Goal: Find specific page/section: Find specific page/section

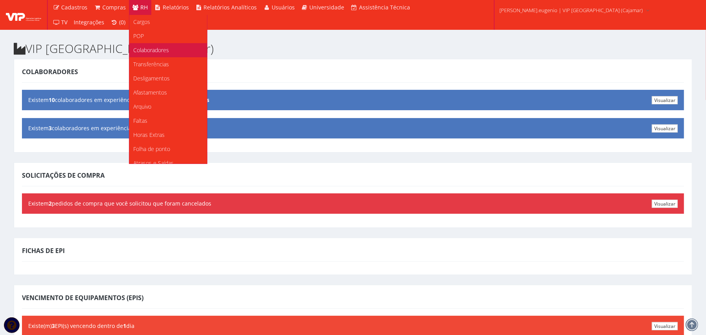
click at [147, 47] on span "Colaboradores" at bounding box center [151, 49] width 36 height 7
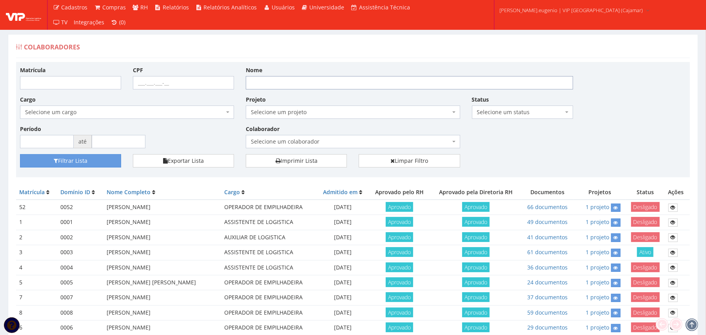
click at [340, 79] on input "Nome" at bounding box center [409, 82] width 327 height 13
type input "kaio"
click at [20, 154] on button "Filtrar Lista" at bounding box center [70, 160] width 101 height 13
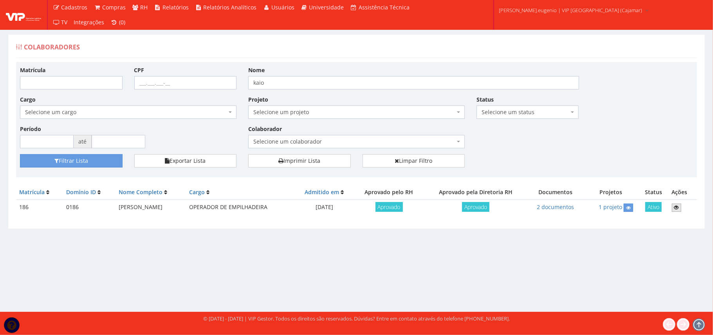
click at [679, 209] on icon at bounding box center [677, 207] width 5 height 5
